Goal: Task Accomplishment & Management: Use online tool/utility

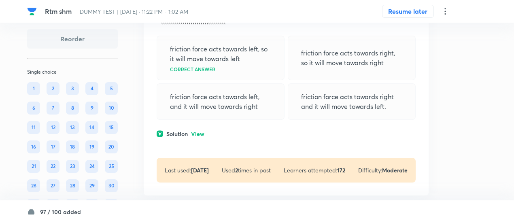
scroll to position [159, 0]
click at [199, 132] on p "View" at bounding box center [197, 133] width 13 height 6
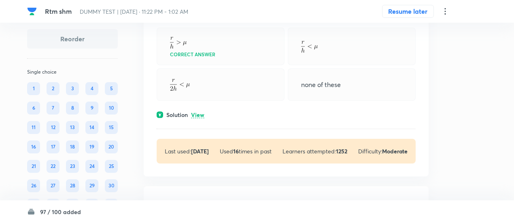
scroll to position [533, 0]
click at [199, 111] on p "View" at bounding box center [197, 114] width 13 height 6
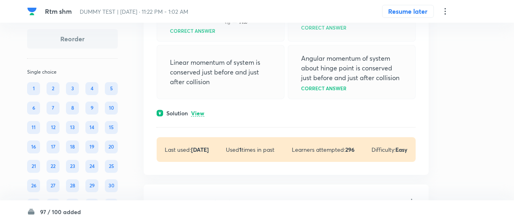
click at [199, 111] on p "View" at bounding box center [197, 113] width 13 height 6
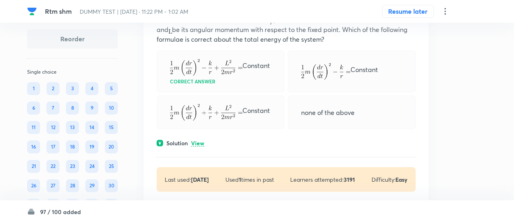
scroll to position [1590, 0]
click at [201, 142] on p "View" at bounding box center [197, 143] width 13 height 6
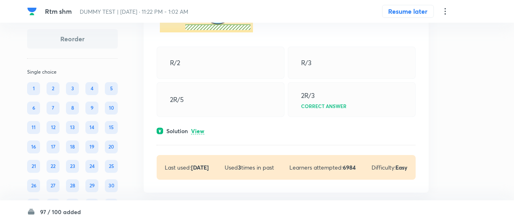
scroll to position [1973, 0]
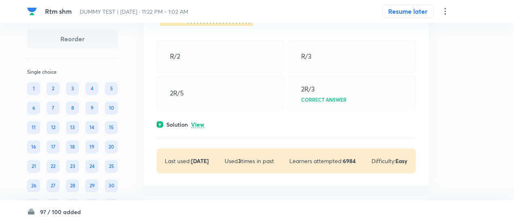
click at [199, 128] on p "View" at bounding box center [197, 125] width 13 height 6
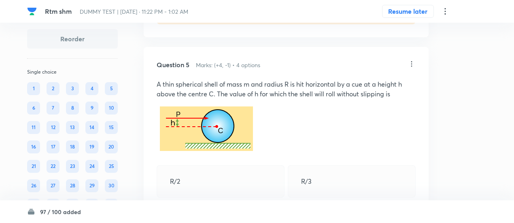
scroll to position [1847, 0]
click at [215, 99] on p "A thin spherical shell of mass m and radius R is hit horizontal by a cue at a h…" at bounding box center [286, 89] width 259 height 19
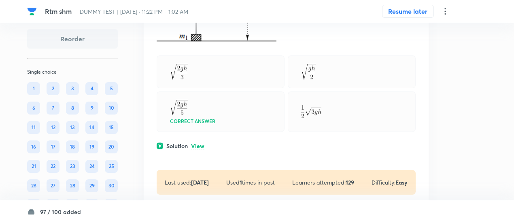
scroll to position [2804, 0]
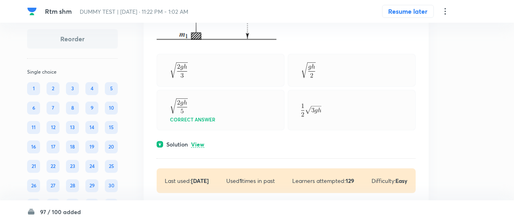
click at [199, 148] on p "View" at bounding box center [197, 145] width 13 height 6
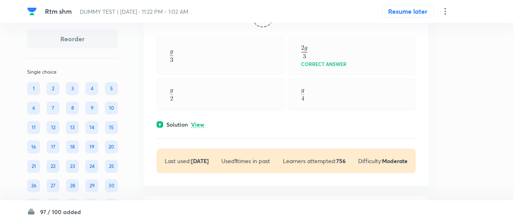
scroll to position [3340, 0]
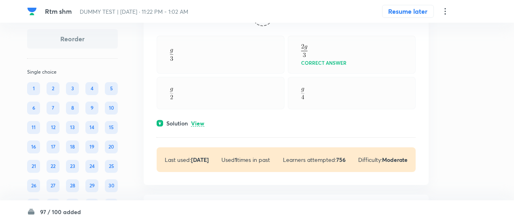
click at [201, 127] on p "View" at bounding box center [197, 124] width 13 height 6
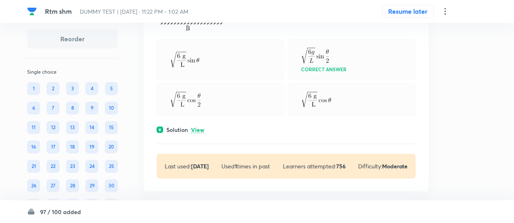
click at [201, 133] on p "View" at bounding box center [197, 130] width 13 height 6
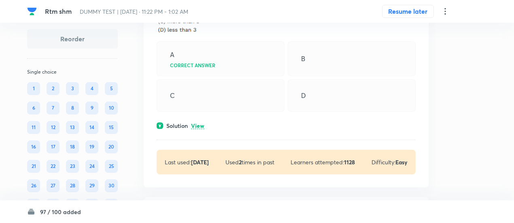
scroll to position [4441, 0]
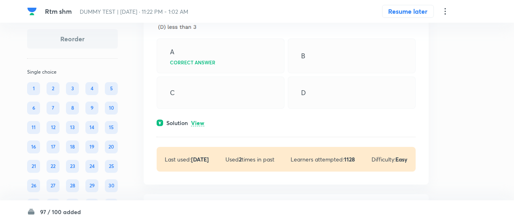
click at [201, 126] on p "View" at bounding box center [197, 123] width 13 height 6
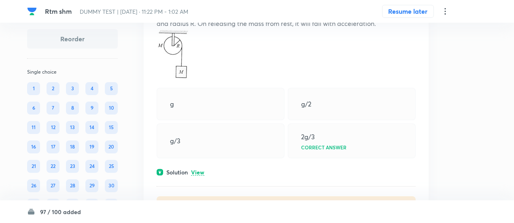
scroll to position [4740, 0]
click at [199, 174] on p "View" at bounding box center [197, 171] width 13 height 6
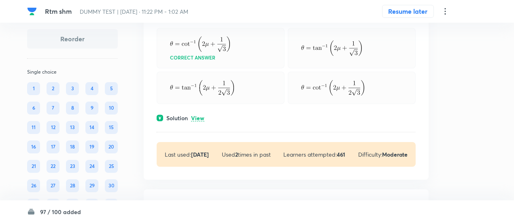
scroll to position [5267, 0]
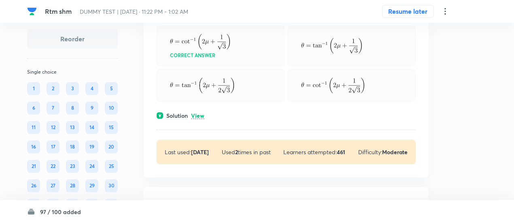
click at [200, 119] on p "View" at bounding box center [197, 116] width 13 height 6
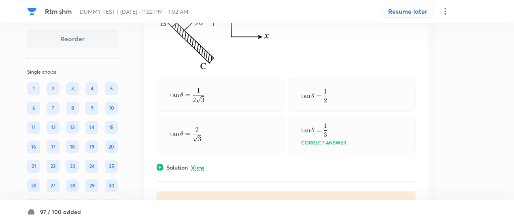
scroll to position [5742, 0]
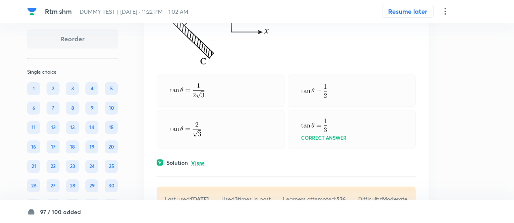
click at [200, 163] on p "View" at bounding box center [197, 163] width 13 height 6
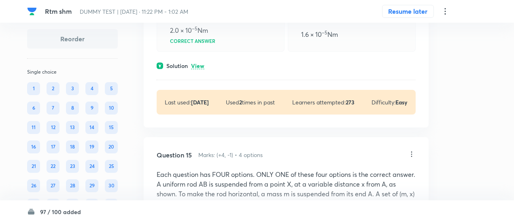
scroll to position [6412, 0]
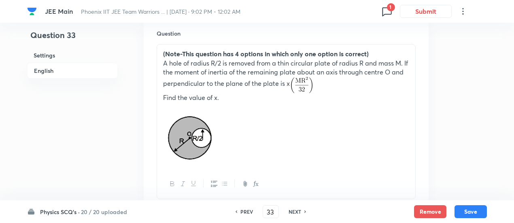
scroll to position [248, 0]
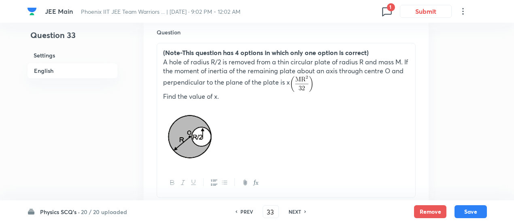
click at [243, 209] on h6 "PREV" at bounding box center [246, 211] width 13 height 7
type input "32"
checkbox input "true"
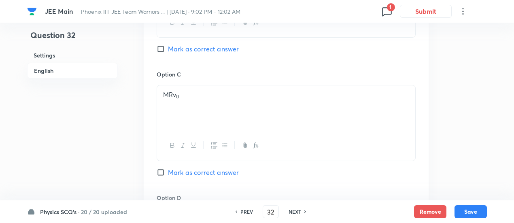
scroll to position [937, 0]
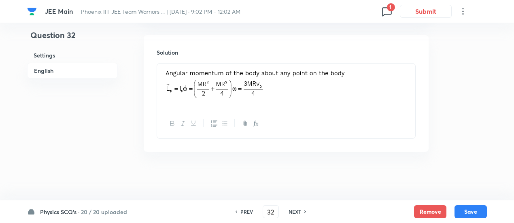
click at [293, 210] on h6 "NEXT" at bounding box center [294, 211] width 13 height 7
type input "33"
checkbox input "true"
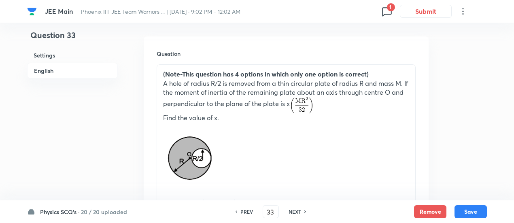
scroll to position [228, 0]
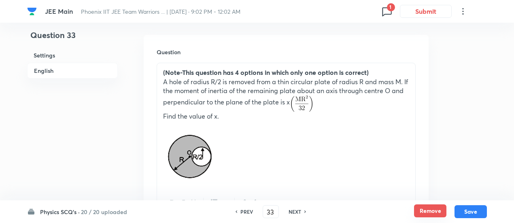
click at [430, 210] on button "Remove" at bounding box center [430, 210] width 32 height 13
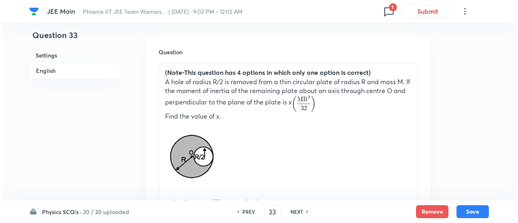
scroll to position [0, 0]
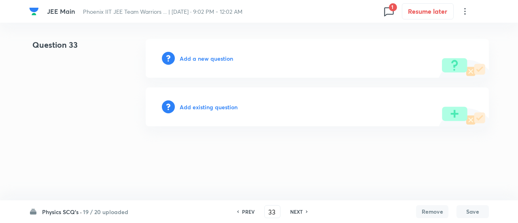
click at [218, 105] on h6 "Add existing question" at bounding box center [209, 107] width 58 height 8
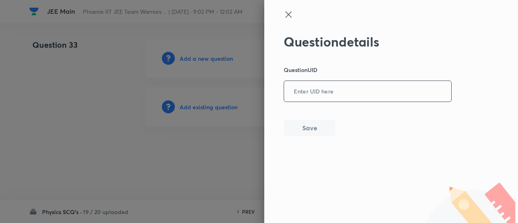
click at [337, 97] on input "text" at bounding box center [367, 92] width 167 height 20
paste input "AYOBB"
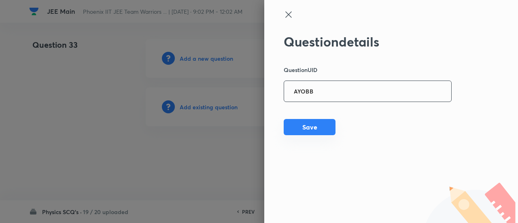
type input "AYOBB"
click at [320, 128] on button "Save" at bounding box center [310, 127] width 52 height 16
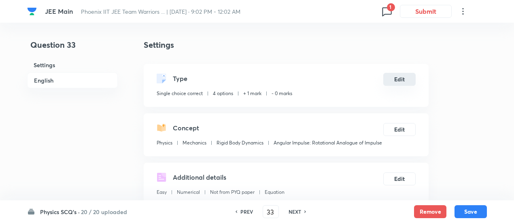
click at [392, 81] on button "Edit" at bounding box center [399, 79] width 32 height 13
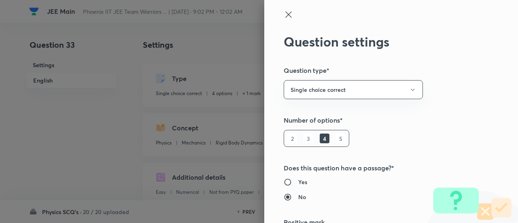
scroll to position [131, 0]
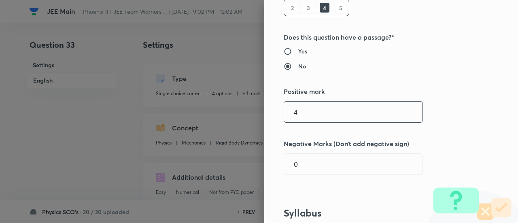
type input "4"
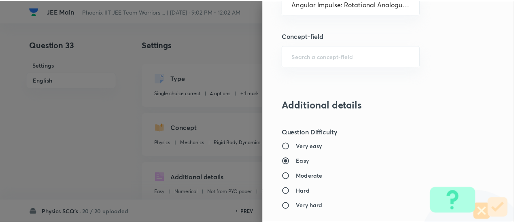
scroll to position [877, 0]
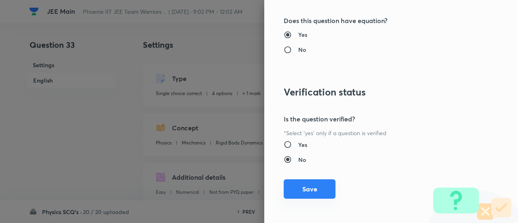
type input "1"
click at [314, 186] on button "Save" at bounding box center [310, 188] width 52 height 19
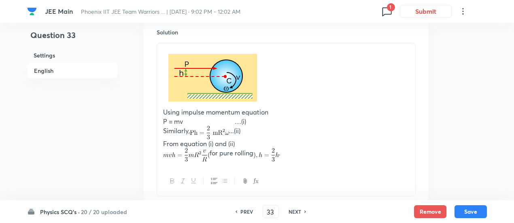
scroll to position [1002, 0]
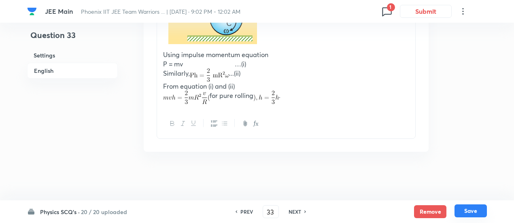
click at [472, 210] on button "Save" at bounding box center [470, 210] width 32 height 13
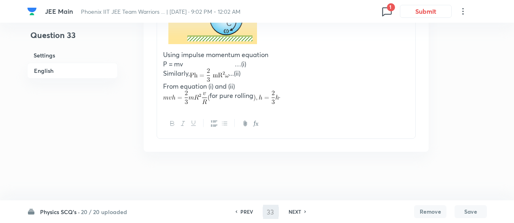
type input "34"
checkbox input "false"
checkbox input "true"
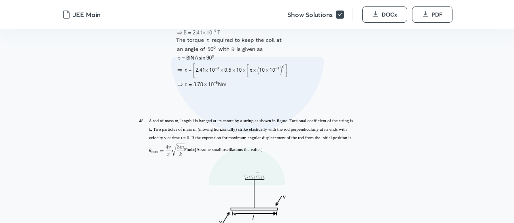
scroll to position [21299, 0]
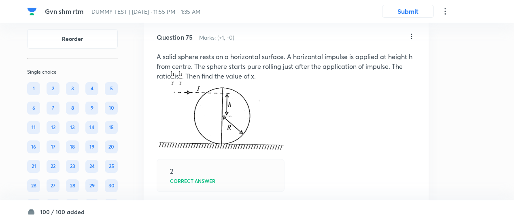
scroll to position [27236, 0]
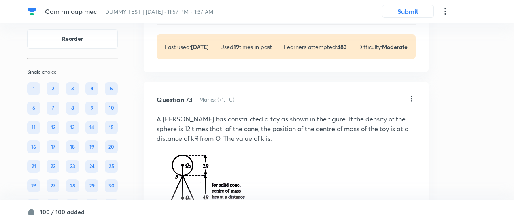
scroll to position [22453, 0]
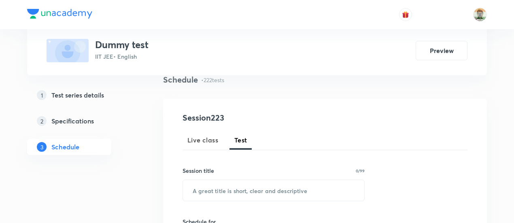
scroll to position [509, 0]
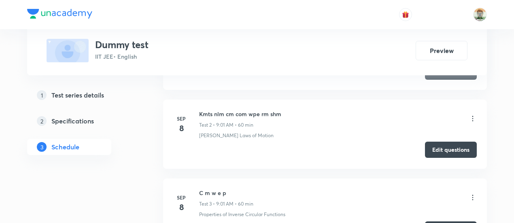
click at [434, 151] on button "Edit questions" at bounding box center [451, 150] width 52 height 16
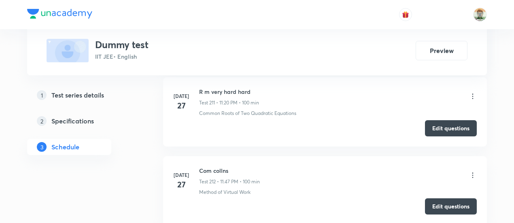
click at [448, 198] on button "Edit questions" at bounding box center [451, 206] width 52 height 16
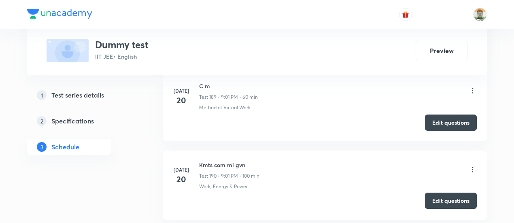
click at [436, 193] on button "Edit questions" at bounding box center [451, 201] width 52 height 16
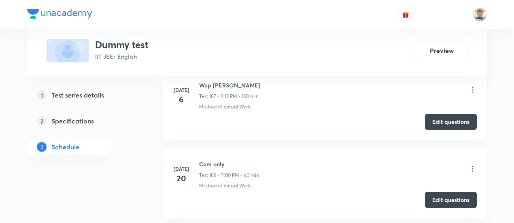
click at [456, 192] on button "Edit questions" at bounding box center [451, 200] width 52 height 16
click at [477, 165] on icon at bounding box center [472, 169] width 8 height 8
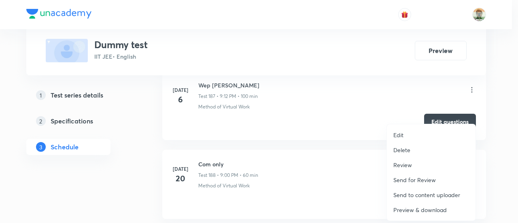
click at [407, 210] on p "Preview & download" at bounding box center [419, 210] width 53 height 8
click at [327, 85] on div at bounding box center [259, 111] width 518 height 223
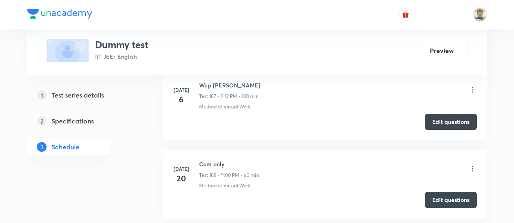
click at [432, 192] on button "Edit questions" at bounding box center [451, 200] width 52 height 16
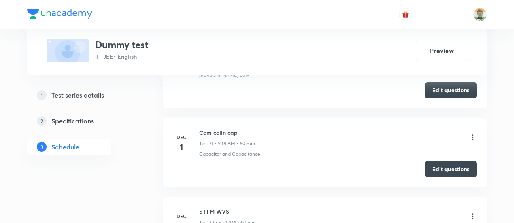
scroll to position [8087, 0]
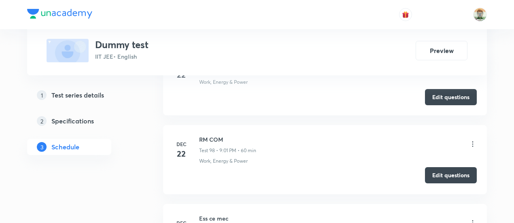
click at [434, 167] on button "Edit questions" at bounding box center [451, 175] width 52 height 16
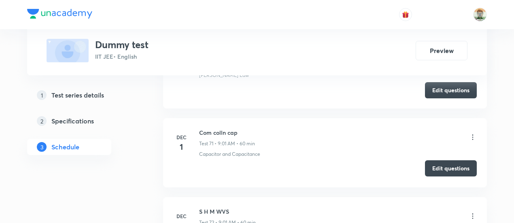
click at [439, 160] on button "Edit questions" at bounding box center [451, 168] width 52 height 16
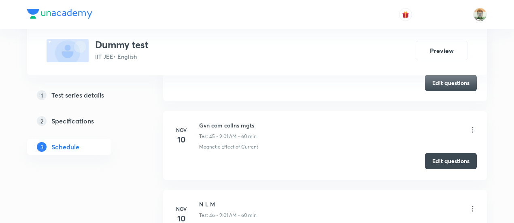
click at [432, 154] on button "Edit questions" at bounding box center [451, 161] width 52 height 16
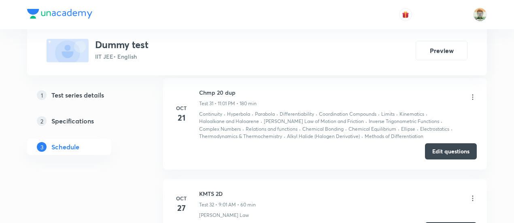
scroll to position [2396, 0]
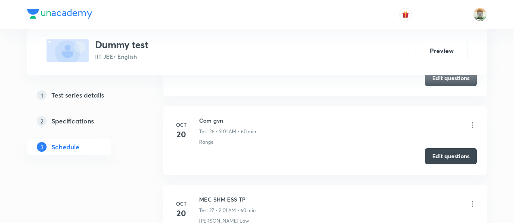
click at [443, 148] on button "Edit questions" at bounding box center [451, 156] width 52 height 16
click at [432, 148] on button "Edit questions" at bounding box center [451, 156] width 52 height 16
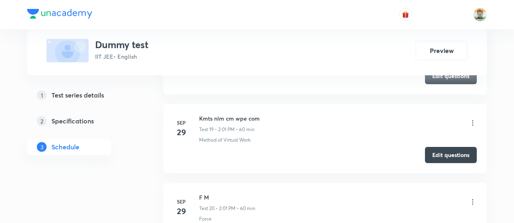
scroll to position [1295, 0]
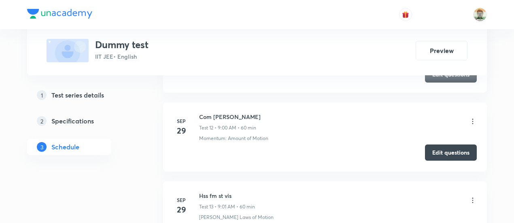
click at [434, 153] on button "Edit questions" at bounding box center [451, 152] width 52 height 16
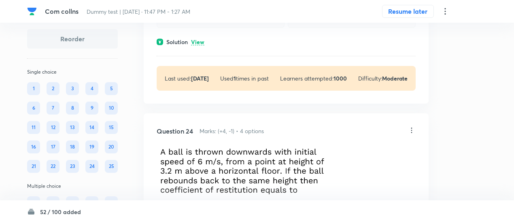
scroll to position [7602, 0]
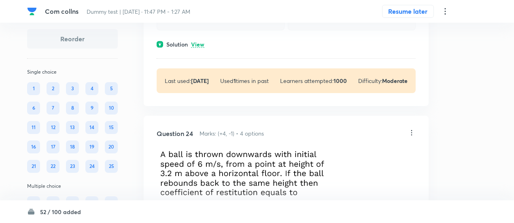
click at [203, 48] on p "View" at bounding box center [197, 45] width 13 height 6
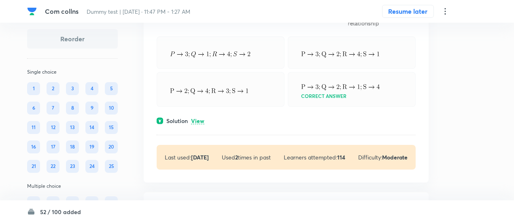
scroll to position [8283, 0]
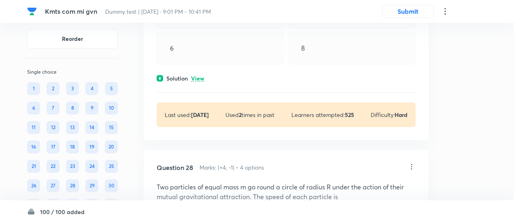
scroll to position [6844, 0]
click at [203, 82] on p "View" at bounding box center [197, 79] width 13 height 6
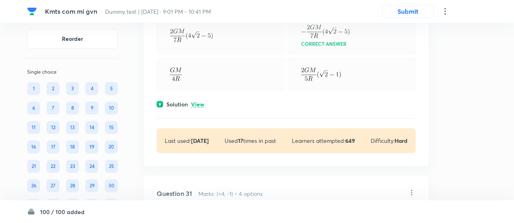
scroll to position [7884, 0]
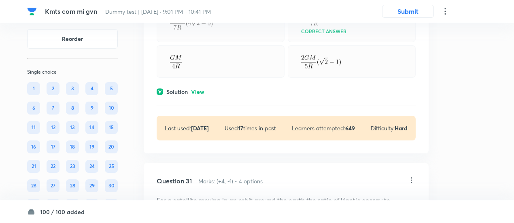
click at [201, 95] on p "View" at bounding box center [197, 92] width 13 height 6
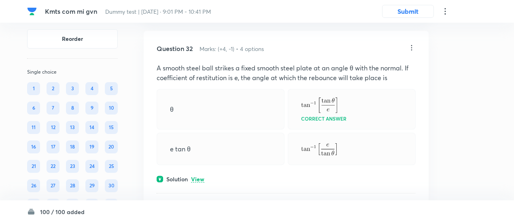
scroll to position [8401, 0]
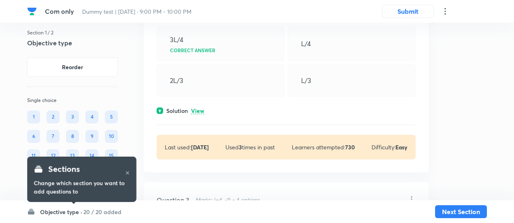
scroll to position [431, 0]
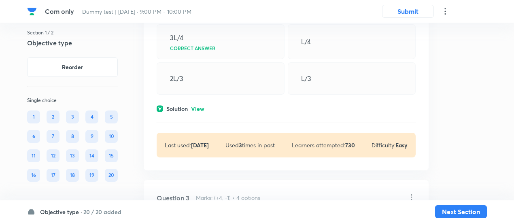
click at [199, 110] on p "View" at bounding box center [197, 109] width 13 height 6
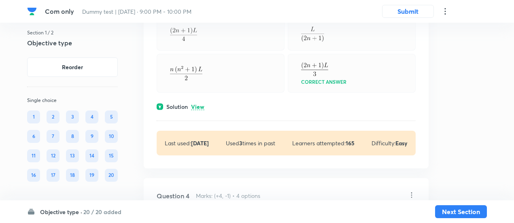
scroll to position [739, 0]
click at [199, 106] on p "View" at bounding box center [197, 107] width 13 height 6
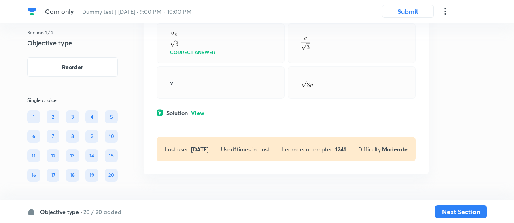
scroll to position [5382, 0]
click at [197, 110] on p "View" at bounding box center [197, 113] width 13 height 6
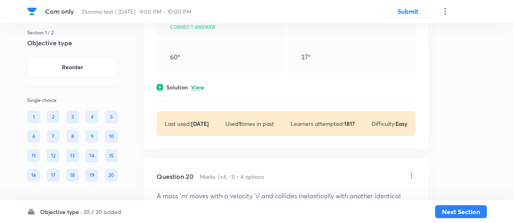
scroll to position [5090, 0]
click at [198, 90] on p "View" at bounding box center [197, 87] width 13 height 6
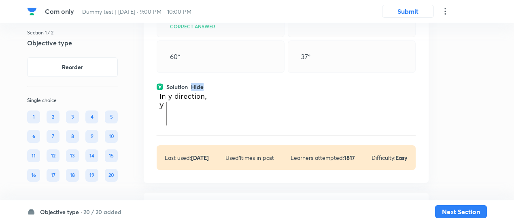
click at [198, 90] on p "Hide" at bounding box center [197, 87] width 13 height 6
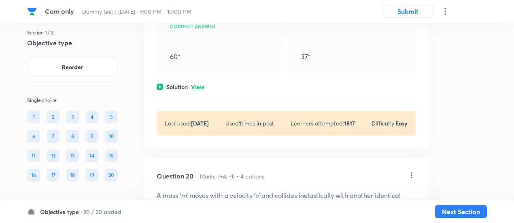
click at [198, 90] on p "View" at bounding box center [197, 87] width 13 height 6
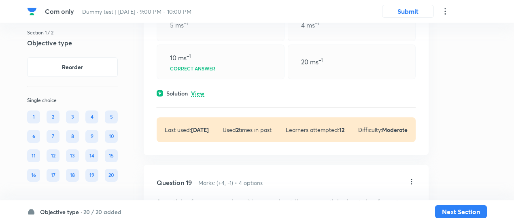
scroll to position [4824, 0]
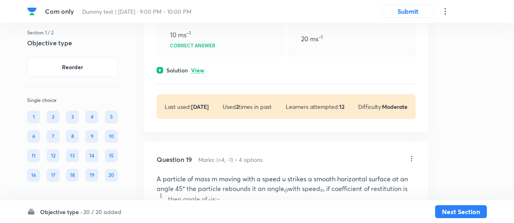
click at [200, 106] on div "Question 18 Marks: (+4, -1) • 4 options A block of mass 2 kg collide with ident…" at bounding box center [286, 4] width 285 height 256
click at [200, 74] on p "View" at bounding box center [197, 71] width 13 height 6
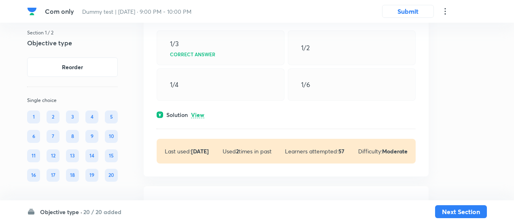
scroll to position [4515, 0]
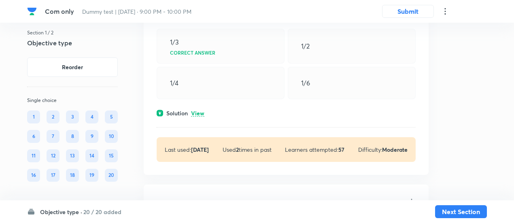
click at [202, 117] on p "View" at bounding box center [197, 113] width 13 height 6
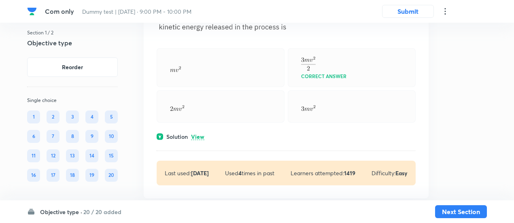
scroll to position [4246, 0]
click at [198, 139] on p "View" at bounding box center [197, 136] width 13 height 6
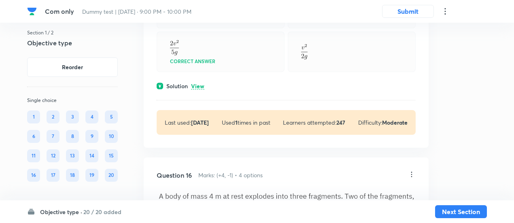
scroll to position [4060, 0]
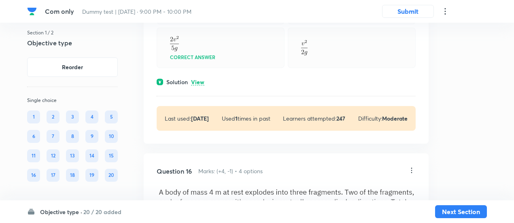
click at [200, 85] on p "View" at bounding box center [197, 82] width 13 height 6
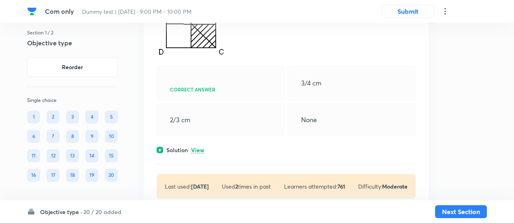
scroll to position [3089, 0]
click at [201, 153] on p "View" at bounding box center [197, 149] width 13 height 6
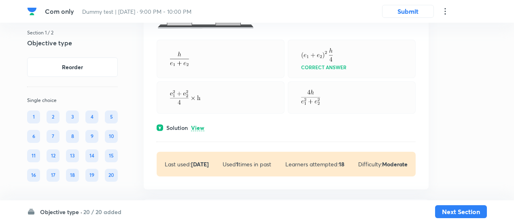
scroll to position [2555, 0]
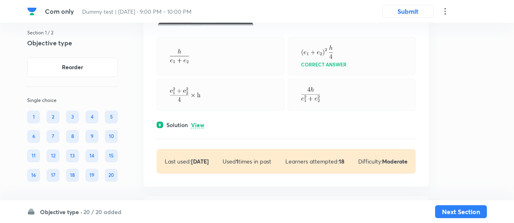
click at [201, 128] on p "View" at bounding box center [197, 125] width 13 height 6
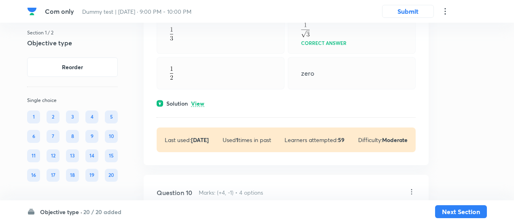
scroll to position [2276, 0]
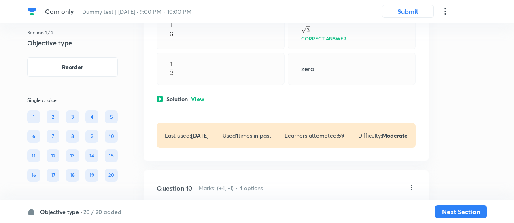
click at [197, 102] on p "View" at bounding box center [197, 99] width 13 height 6
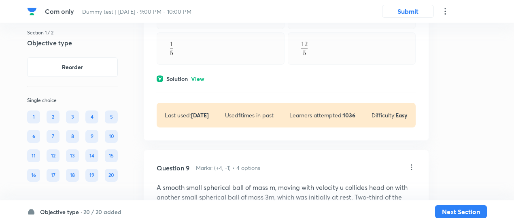
scroll to position [2065, 0]
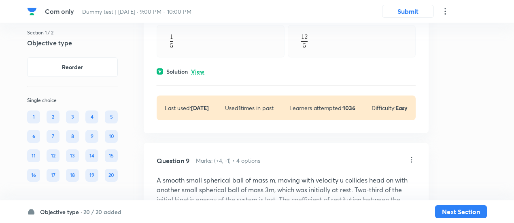
click at [199, 75] on p "View" at bounding box center [197, 72] width 13 height 6
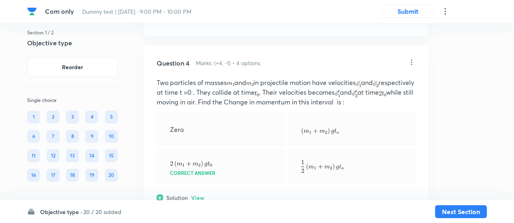
scroll to position [949, 0]
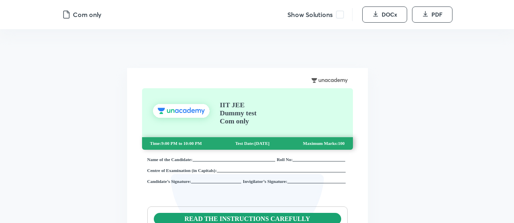
click at [339, 17] on span at bounding box center [340, 15] width 8 height 8
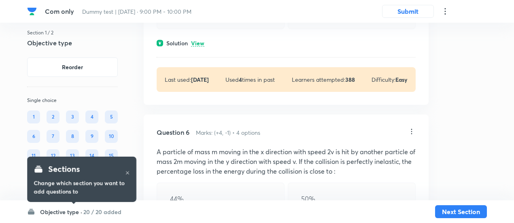
scroll to position [1384, 0]
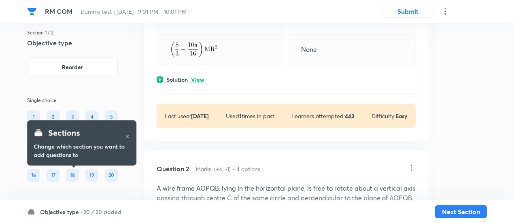
scroll to position [153, 0]
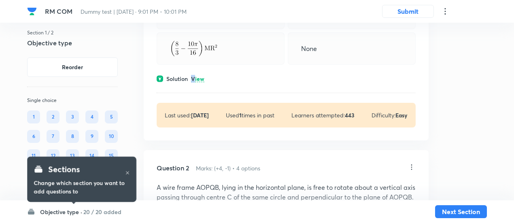
drag, startPoint x: 188, startPoint y: 127, endPoint x: 195, endPoint y: 131, distance: 7.8
click at [195, 83] on div "Solution View" at bounding box center [286, 78] width 259 height 8
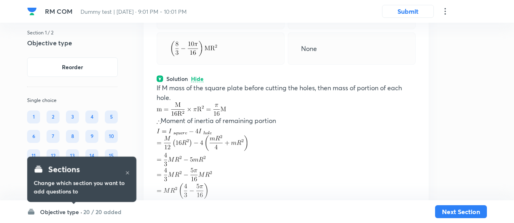
click at [195, 82] on p "Hide" at bounding box center [197, 79] width 13 height 6
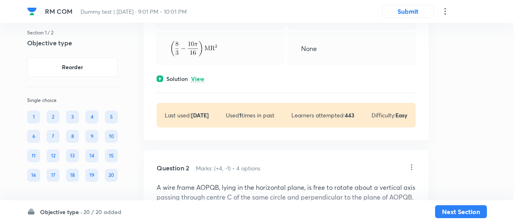
click at [195, 82] on p "View" at bounding box center [197, 79] width 13 height 6
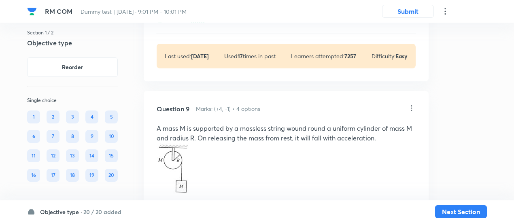
scroll to position [2468, 0]
click at [200, 23] on p "View" at bounding box center [197, 20] width 13 height 6
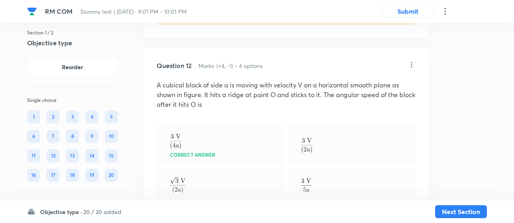
scroll to position [3377, 0]
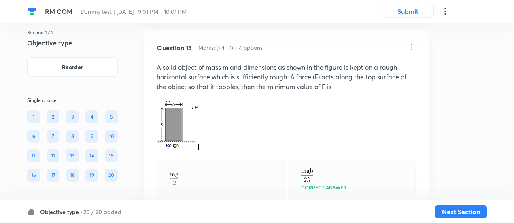
scroll to position [3770, 0]
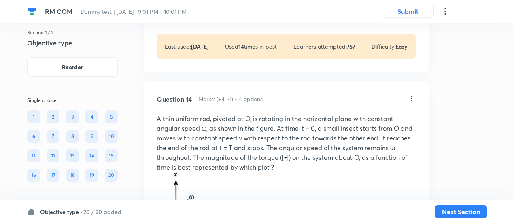
click at [203, 13] on p "View" at bounding box center [197, 10] width 13 height 6
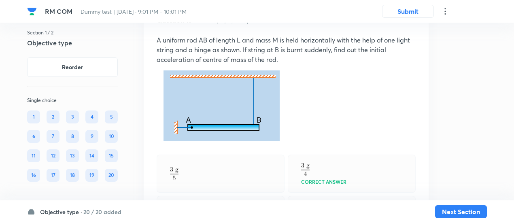
scroll to position [4699, 0]
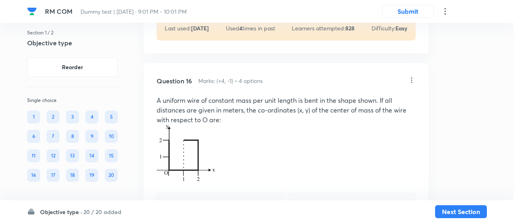
scroll to position [5063, 0]
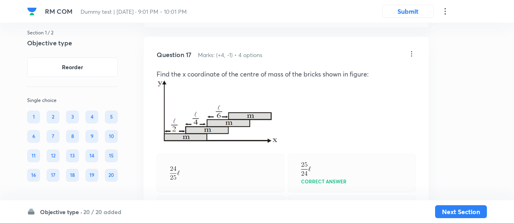
scroll to position [5657, 0]
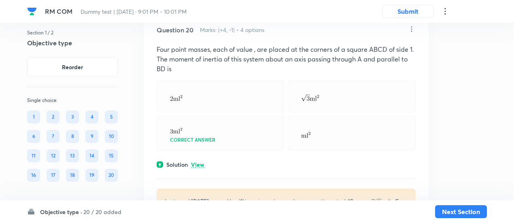
scroll to position [6722, 0]
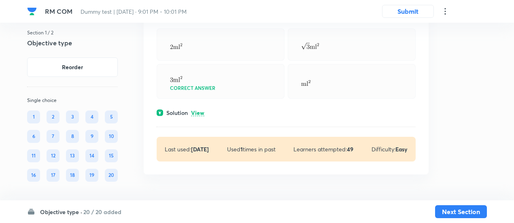
scroll to position [7021, 0]
click at [200, 112] on p "View" at bounding box center [197, 113] width 13 height 6
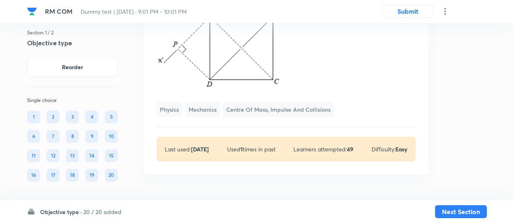
scroll to position [7229, 0]
click at [451, 212] on button "Next Section" at bounding box center [461, 210] width 52 height 13
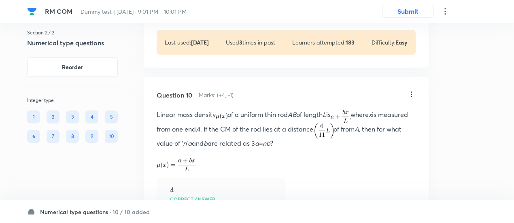
scroll to position [2485, 0]
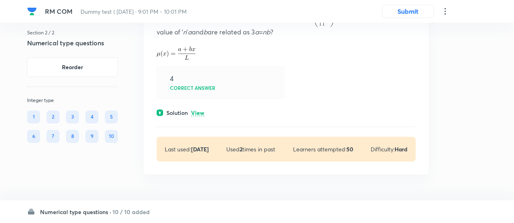
click at [193, 110] on p "View" at bounding box center [197, 113] width 13 height 6
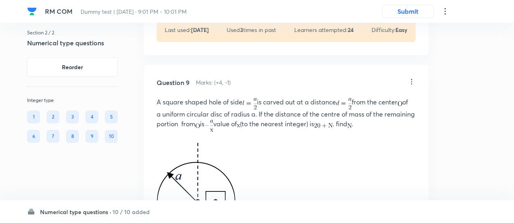
scroll to position [2057, 0]
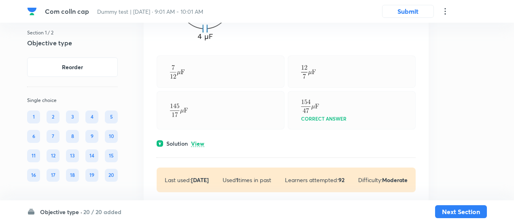
scroll to position [5449, 0]
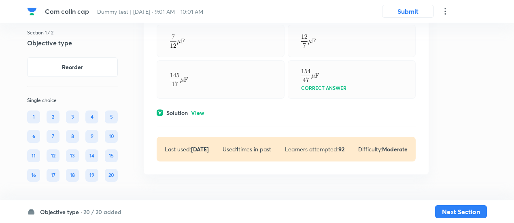
click at [201, 115] on p "View" at bounding box center [197, 113] width 13 height 6
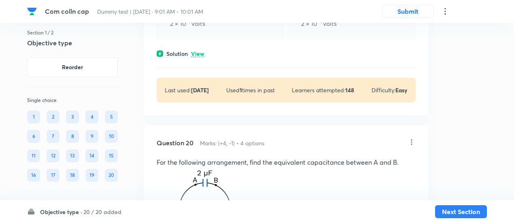
scroll to position [5151, 0]
click at [201, 57] on p "View" at bounding box center [197, 54] width 13 height 6
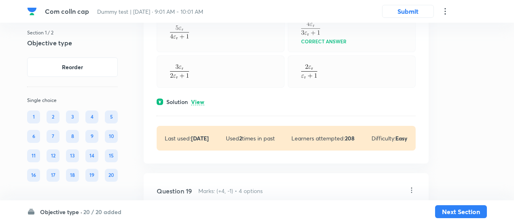
scroll to position [4858, 0]
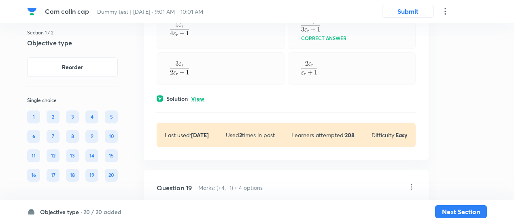
click at [200, 160] on div "Question 18 Marks: (+4, -1) • 4 options The capacity of a parallel plate conden…" at bounding box center [286, 48] width 285 height 223
click at [200, 102] on p "View" at bounding box center [197, 99] width 13 height 6
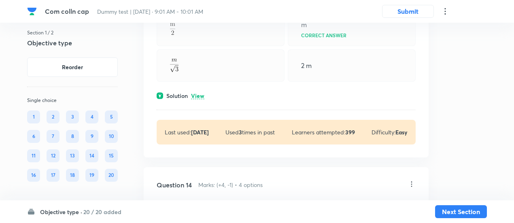
scroll to position [3524, 0]
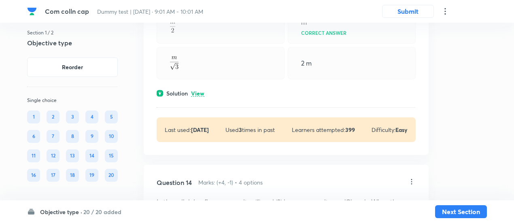
click at [199, 97] on p "View" at bounding box center [197, 94] width 13 height 6
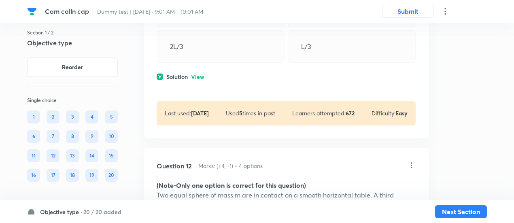
scroll to position [3073, 0]
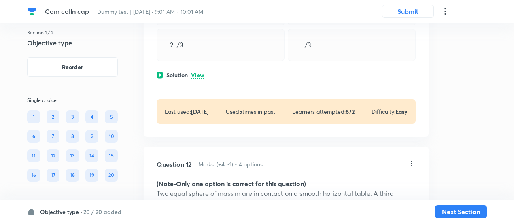
click at [202, 78] on p "View" at bounding box center [197, 75] width 13 height 6
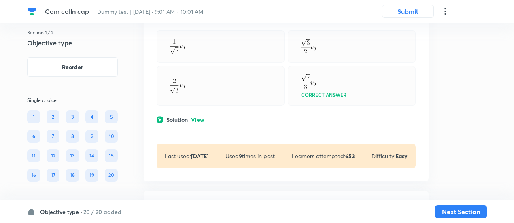
scroll to position [2805, 0]
click at [202, 122] on p "View" at bounding box center [197, 119] width 13 height 6
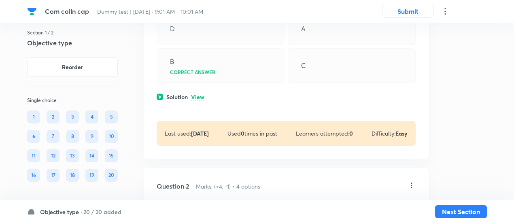
scroll to position [144, 0]
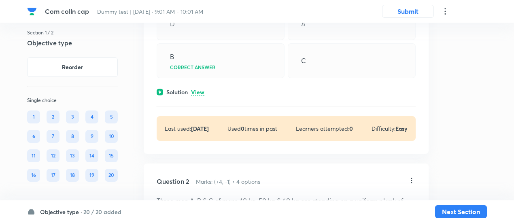
click at [199, 95] on p "View" at bounding box center [197, 92] width 13 height 6
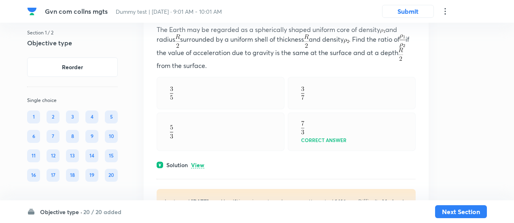
scroll to position [1936, 0]
click at [197, 167] on p "View" at bounding box center [197, 166] width 13 height 6
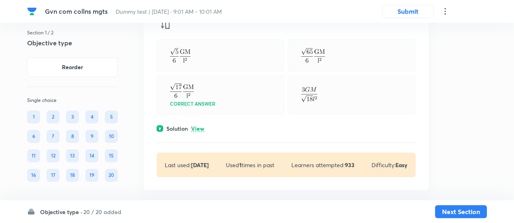
scroll to position [2443, 0]
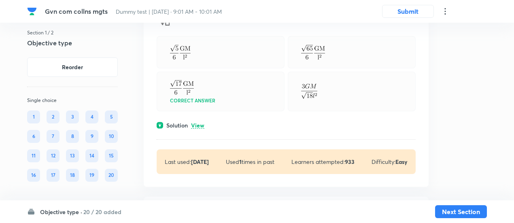
click at [198, 129] on p "View" at bounding box center [197, 126] width 13 height 6
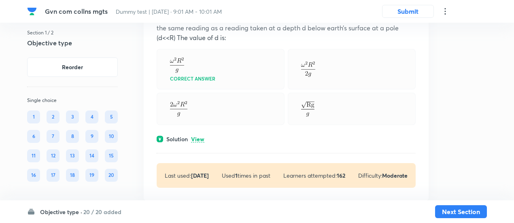
scroll to position [3206, 0]
click at [200, 142] on p "View" at bounding box center [197, 139] width 13 height 6
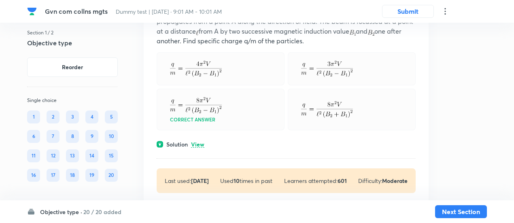
scroll to position [5964, 0]
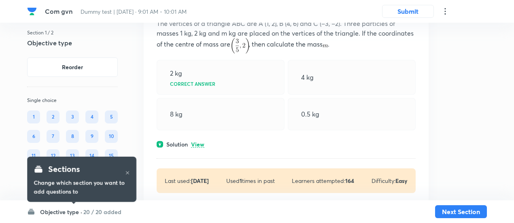
click at [198, 144] on p "View" at bounding box center [197, 145] width 13 height 6
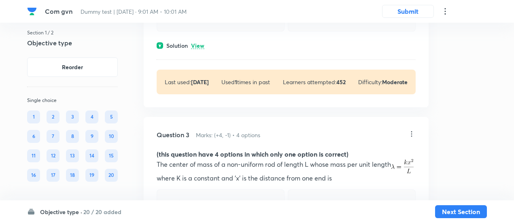
scroll to position [513, 0]
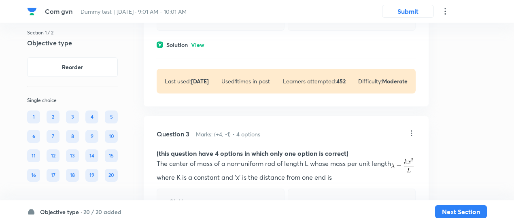
click at [195, 46] on p "View" at bounding box center [197, 45] width 13 height 6
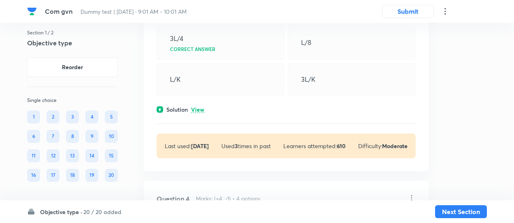
scroll to position [776, 0]
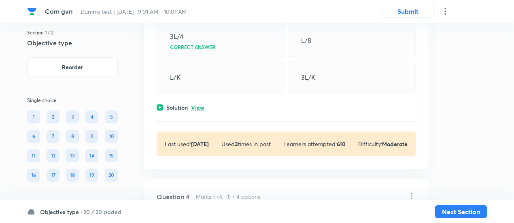
click at [195, 111] on p "View" at bounding box center [197, 108] width 13 height 6
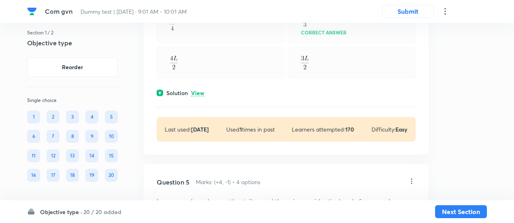
scroll to position [1241, 0]
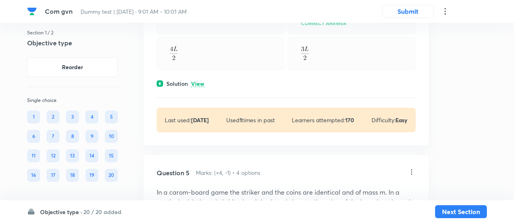
click at [198, 87] on p "View" at bounding box center [197, 84] width 13 height 6
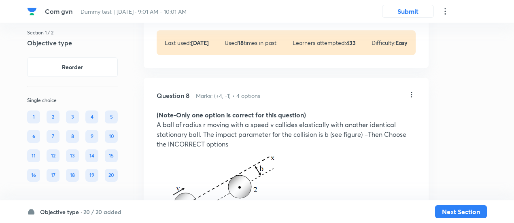
scroll to position [2283, 0]
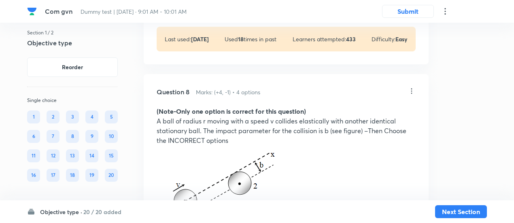
click at [199, 6] on p "View" at bounding box center [197, 3] width 13 height 6
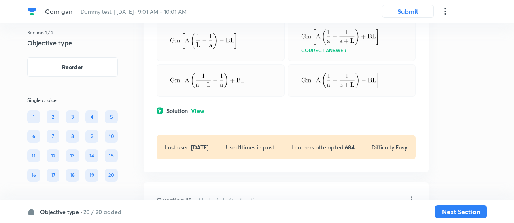
scroll to position [5333, 0]
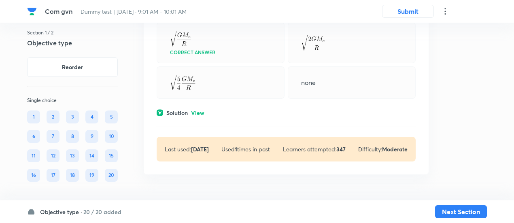
scroll to position [6391, 0]
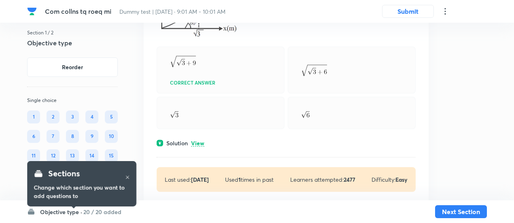
scroll to position [181, 0]
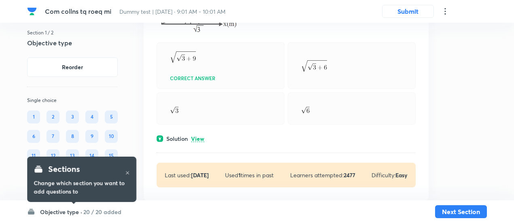
click at [198, 138] on p "View" at bounding box center [197, 139] width 13 height 6
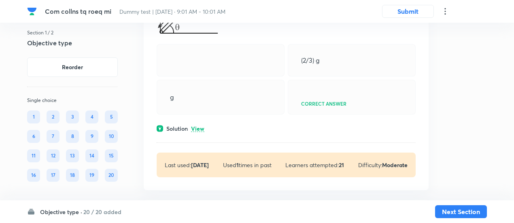
scroll to position [1602, 0]
click at [199, 131] on p "View" at bounding box center [197, 128] width 13 height 6
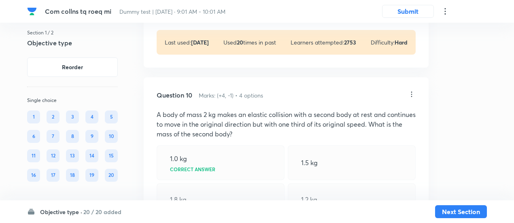
scroll to position [2868, 0]
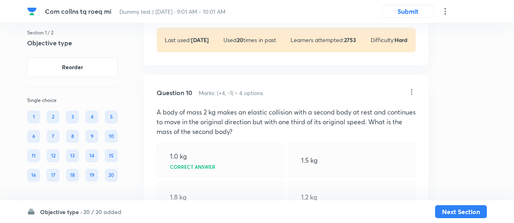
click at [198, 7] on p "View" at bounding box center [197, 4] width 13 height 6
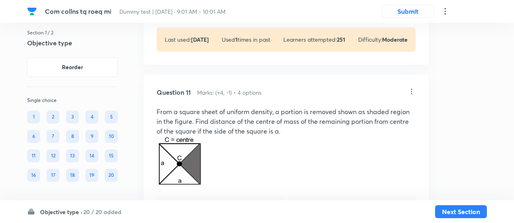
scroll to position [3237, 0]
click at [198, 6] on p "View" at bounding box center [197, 3] width 13 height 6
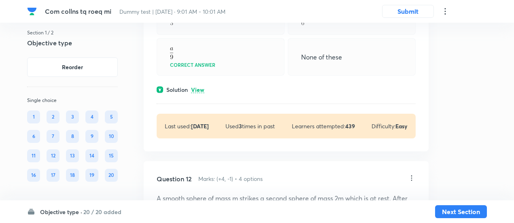
scroll to position [3533, 0]
click at [197, 93] on p "View" at bounding box center [197, 90] width 13 height 6
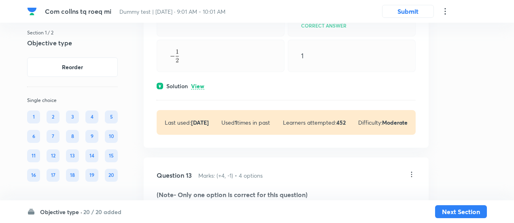
scroll to position [3888, 0]
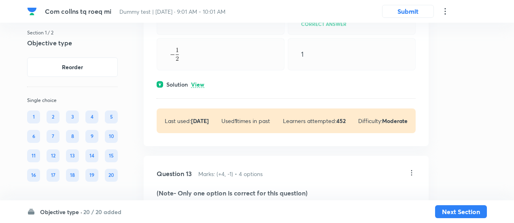
click at [196, 88] on p "View" at bounding box center [197, 85] width 13 height 6
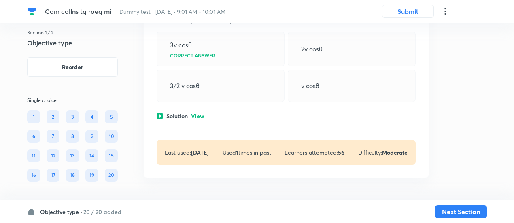
scroll to position [6248, 0]
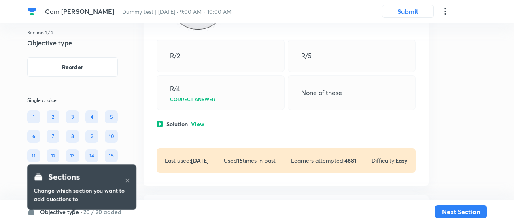
scroll to position [1149, 0]
